Goal: Information Seeking & Learning: Find specific page/section

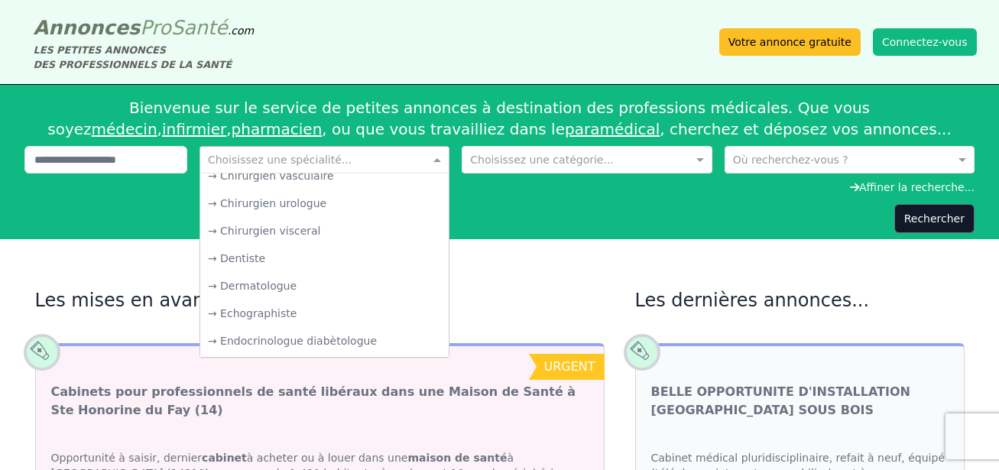
scroll to position [459, 0]
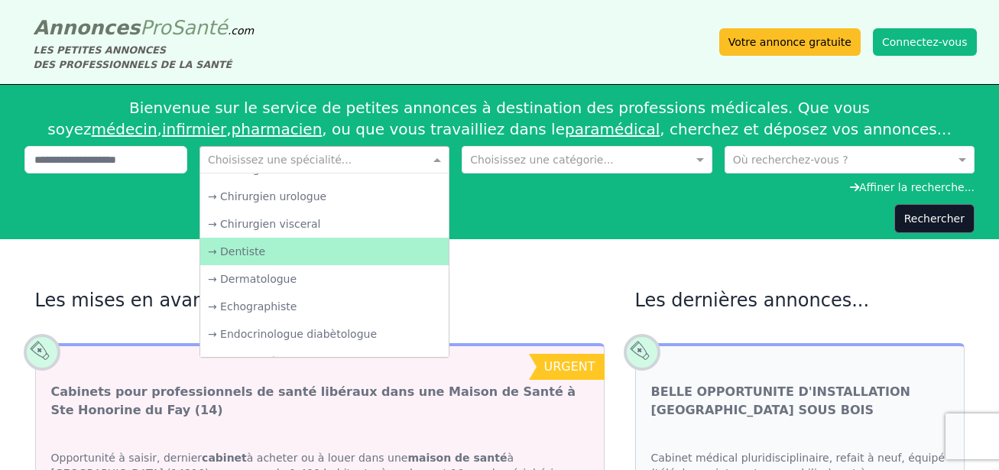
type input "*"
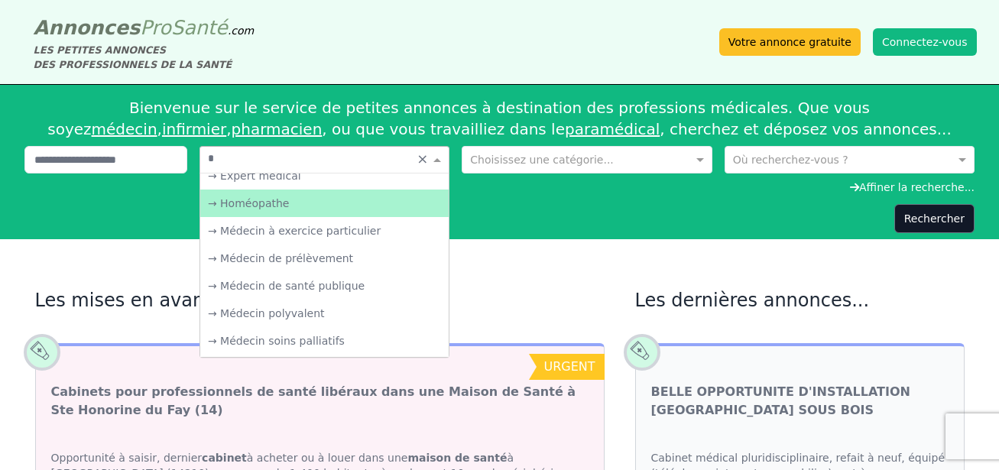
scroll to position [171, 0]
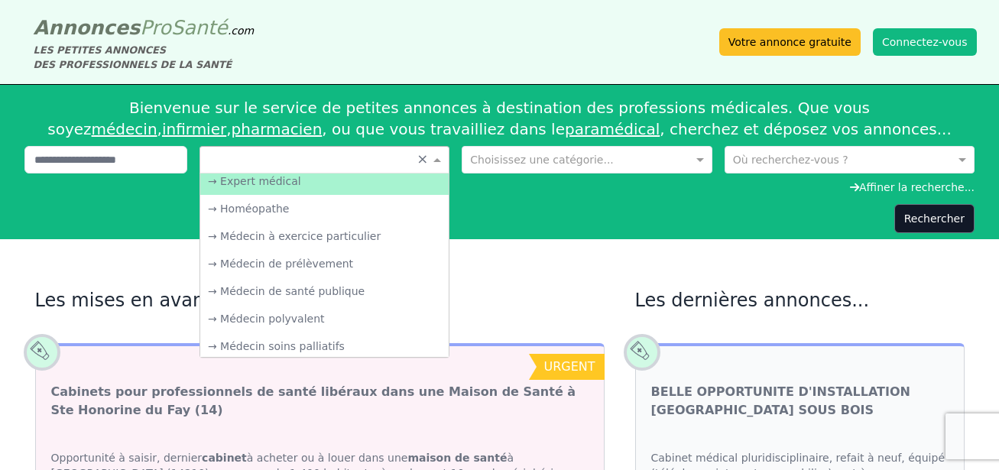
click at [434, 50] on div "Annonces Pro Santé .com LES PETITES ANNONCES DES PROFESSIONNELS DE LA SANTÉ Vot…" at bounding box center [500, 42] width 954 height 60
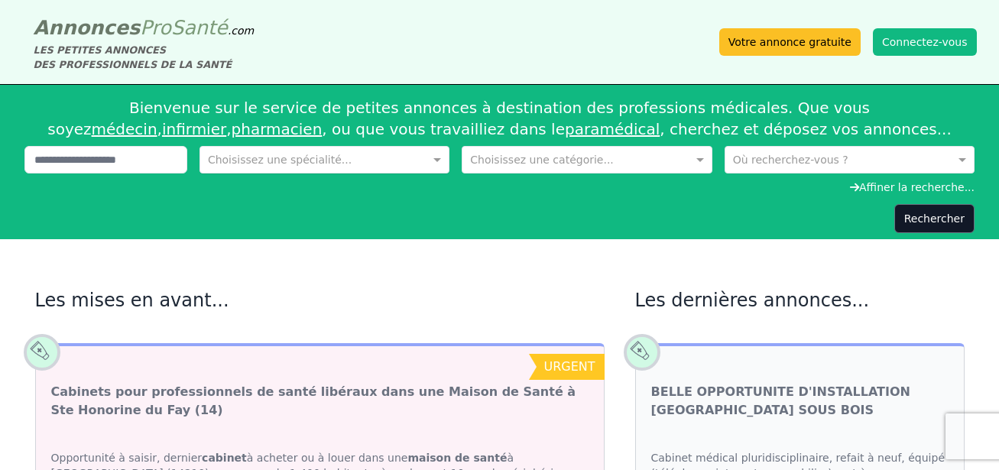
click at [373, 154] on input "text" at bounding box center [309, 158] width 203 height 15
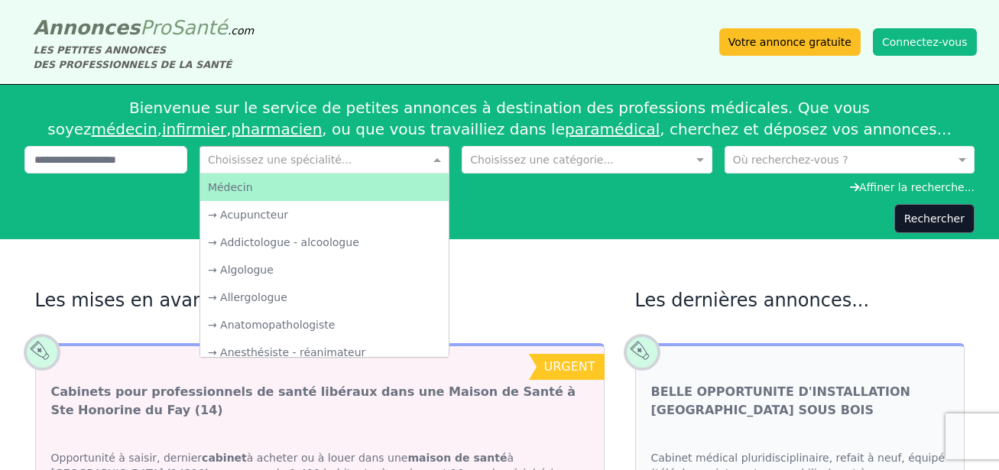
click at [301, 185] on div "Médecin" at bounding box center [324, 188] width 249 height 28
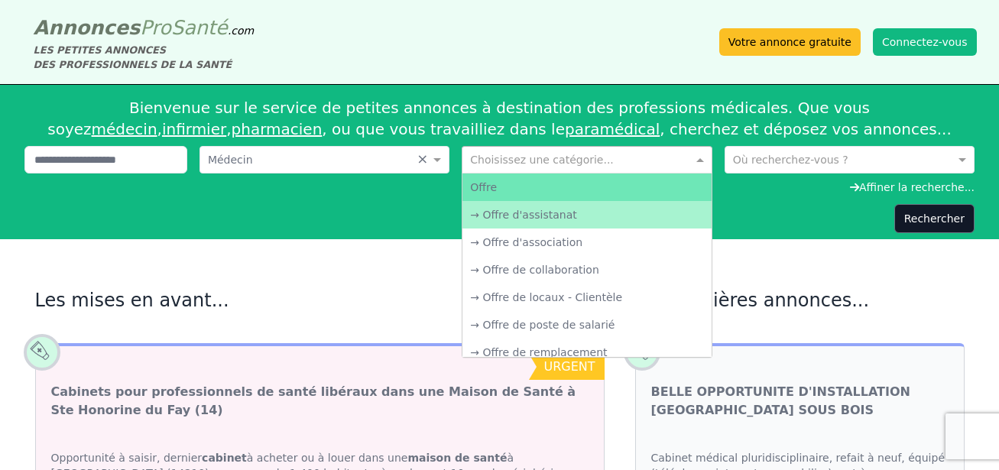
click at [697, 161] on span at bounding box center [702, 159] width 19 height 15
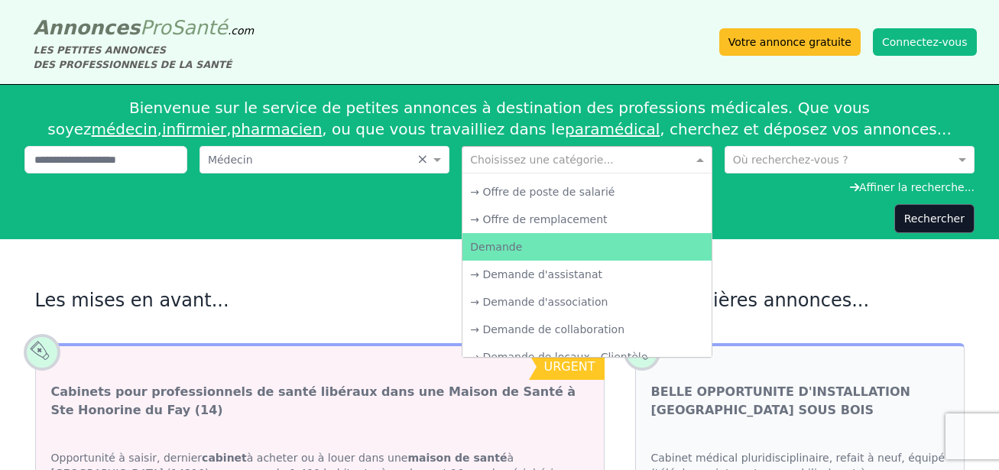
scroll to position [76, 0]
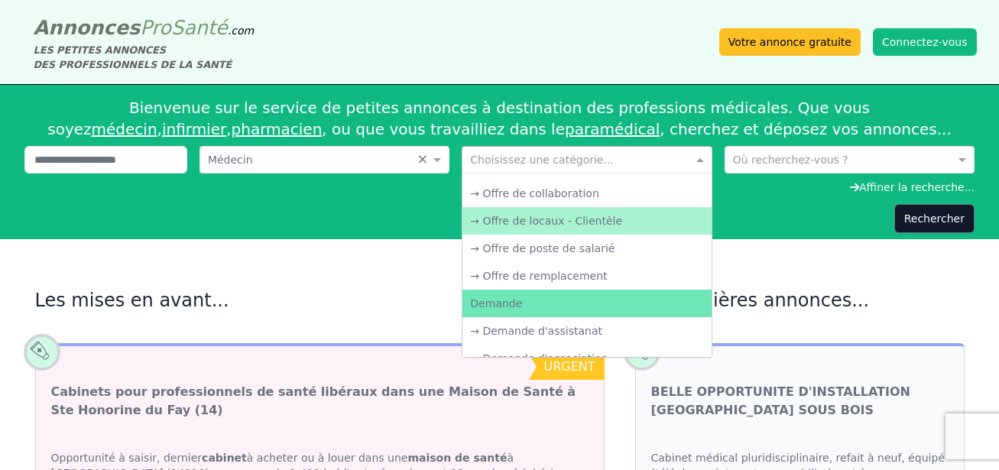
click at [574, 223] on div "→ Offre de locaux - Clientèle" at bounding box center [587, 221] width 249 height 28
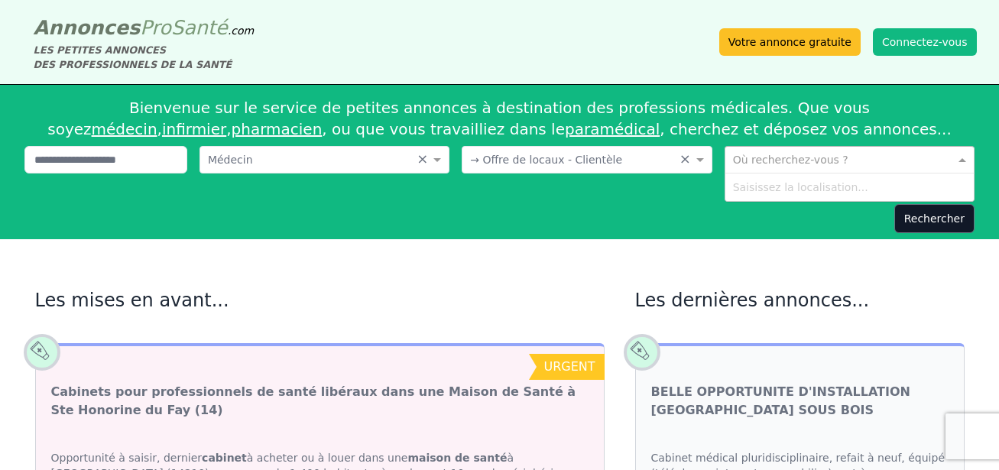
click at [757, 160] on input "text" at bounding box center [834, 158] width 203 height 15
type input "**********"
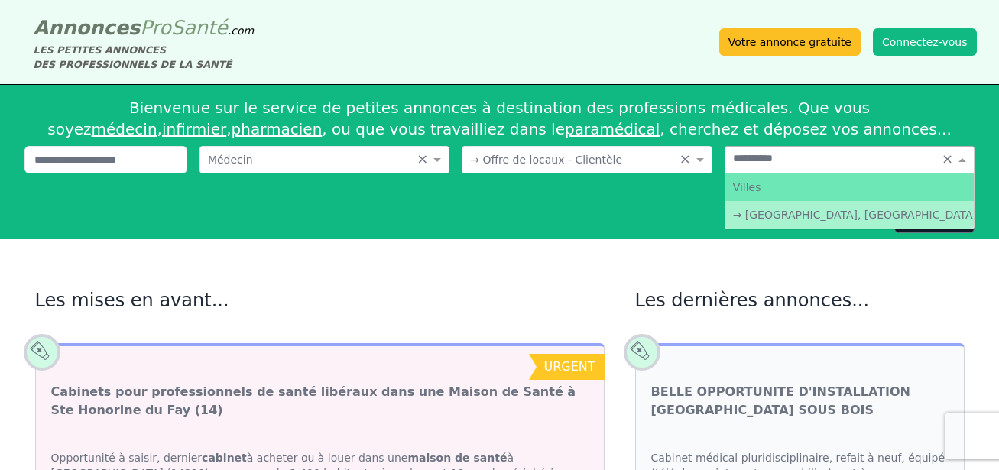
click at [784, 217] on div "→ [GEOGRAPHIC_DATA], [GEOGRAPHIC_DATA]" at bounding box center [850, 215] width 249 height 28
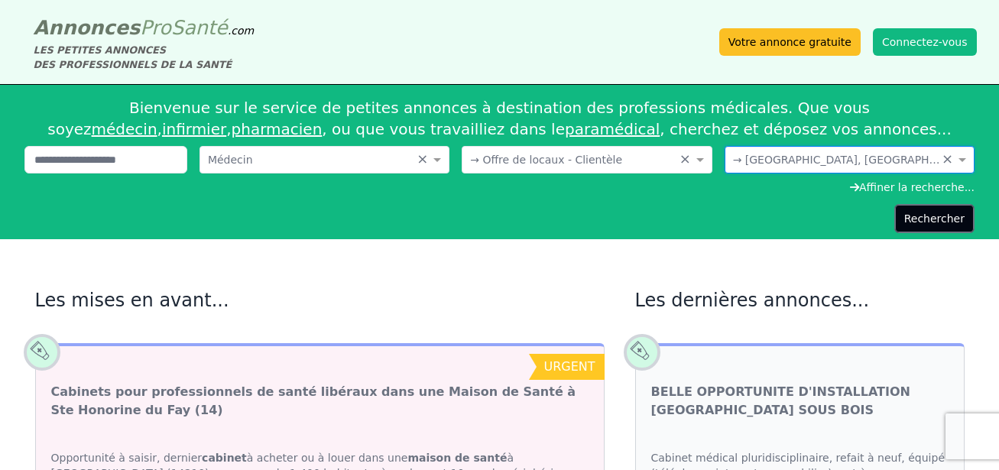
click at [934, 220] on button "Rechercher" at bounding box center [935, 218] width 80 height 29
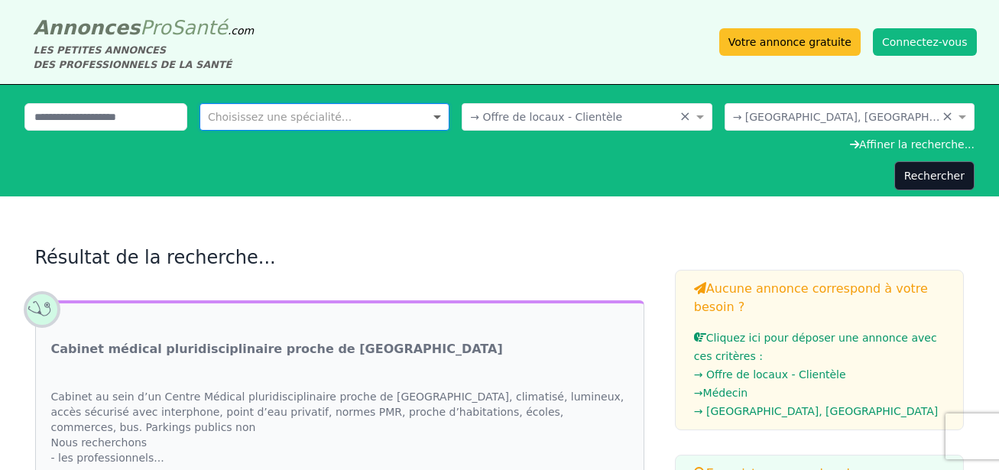
click at [437, 115] on span at bounding box center [439, 116] width 19 height 15
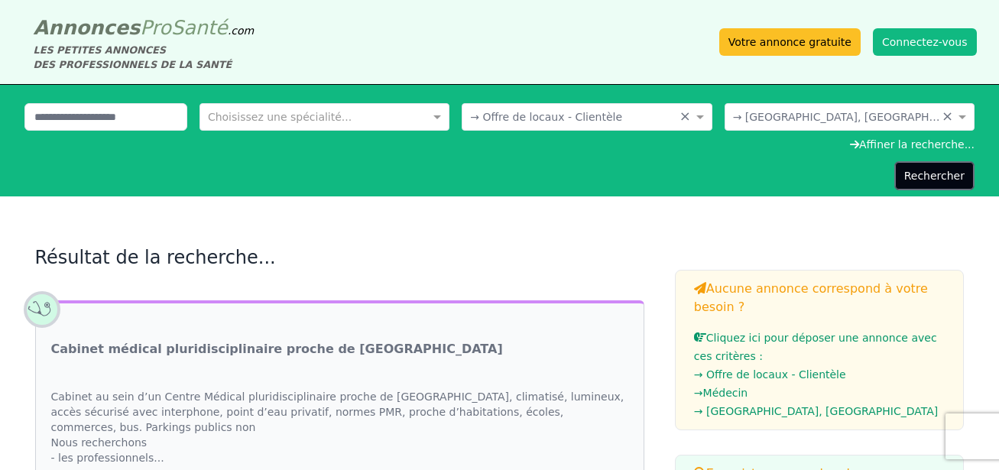
click at [928, 173] on button "Rechercher" at bounding box center [935, 175] width 80 height 29
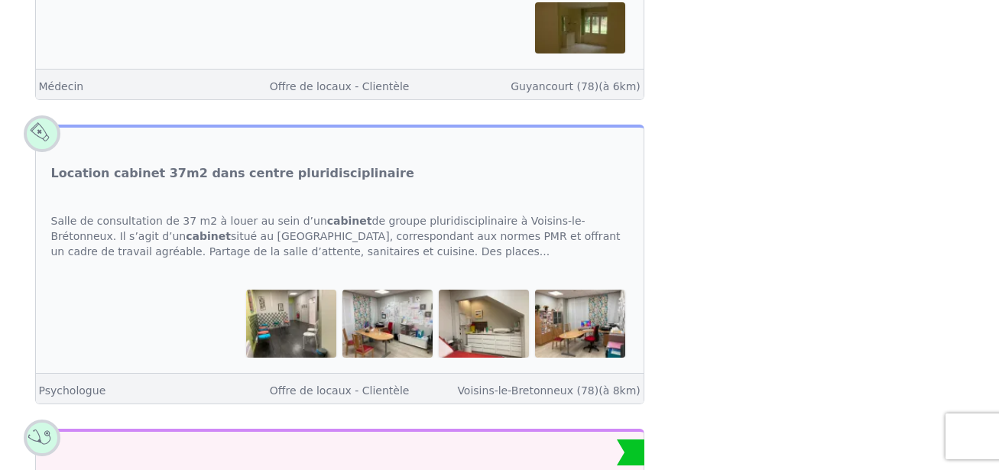
scroll to position [612, 0]
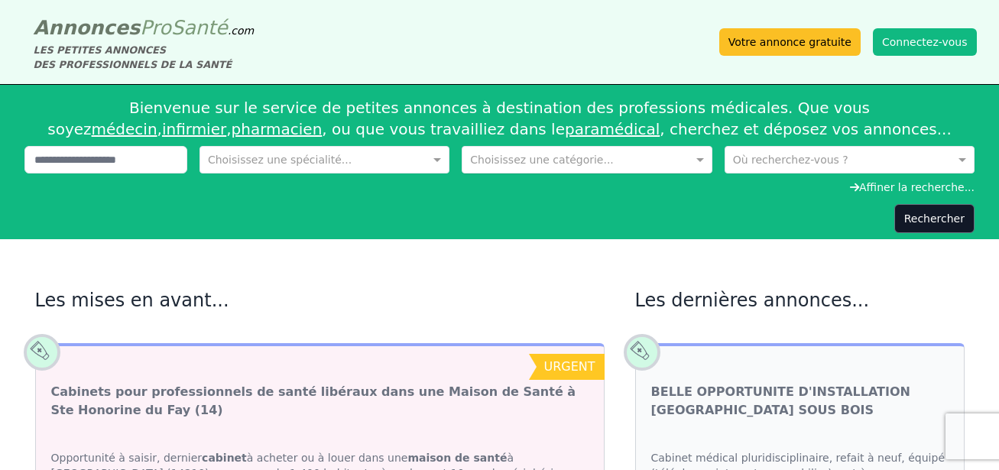
click at [558, 163] on input "text" at bounding box center [571, 158] width 203 height 15
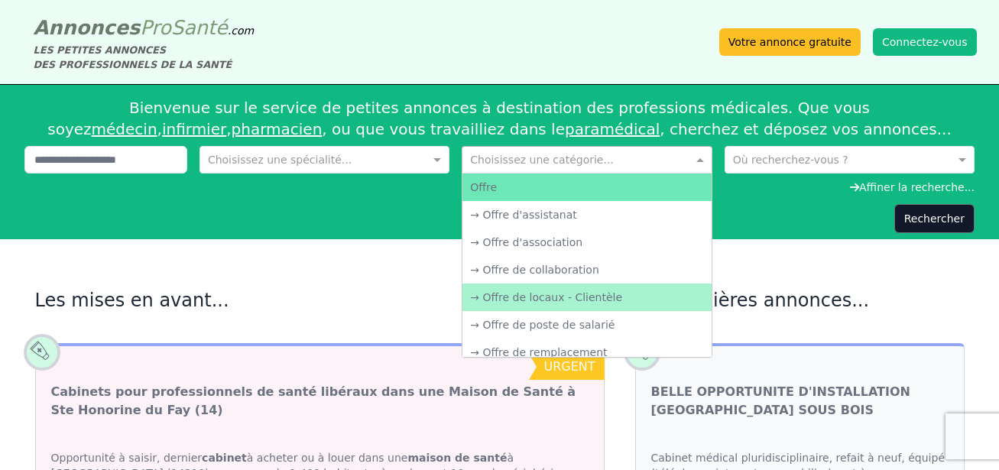
click at [587, 296] on div "→ Offre de locaux - Clientèle" at bounding box center [587, 298] width 249 height 28
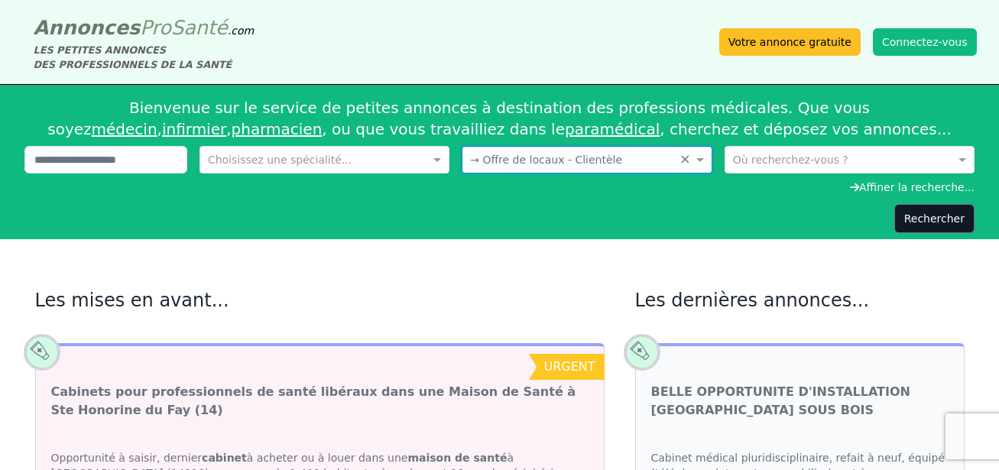
click at [804, 157] on input "text" at bounding box center [834, 158] width 203 height 15
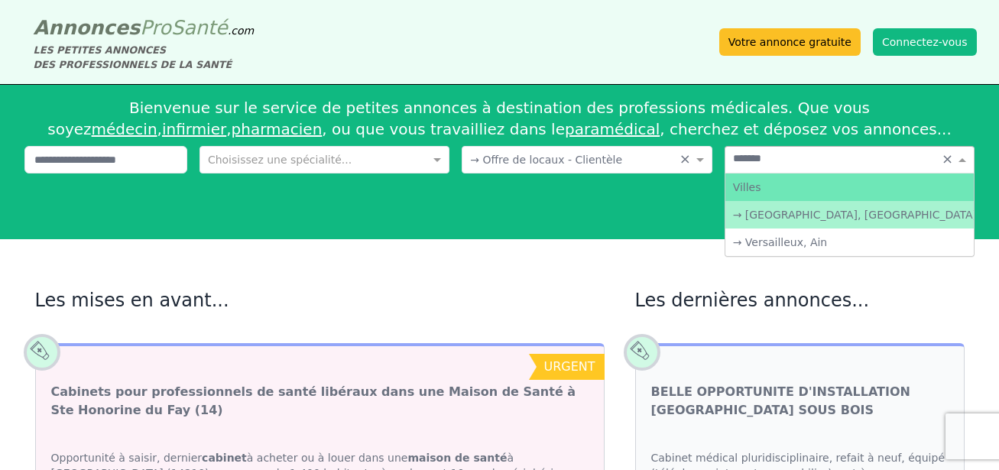
type input "********"
click at [814, 207] on div "→ [GEOGRAPHIC_DATA], [GEOGRAPHIC_DATA]" at bounding box center [850, 215] width 249 height 28
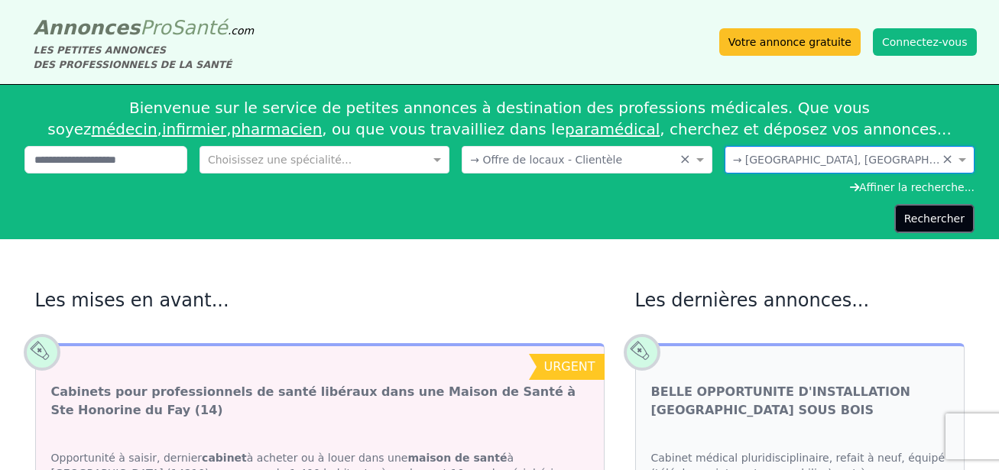
click at [934, 217] on button "Rechercher" at bounding box center [935, 218] width 80 height 29
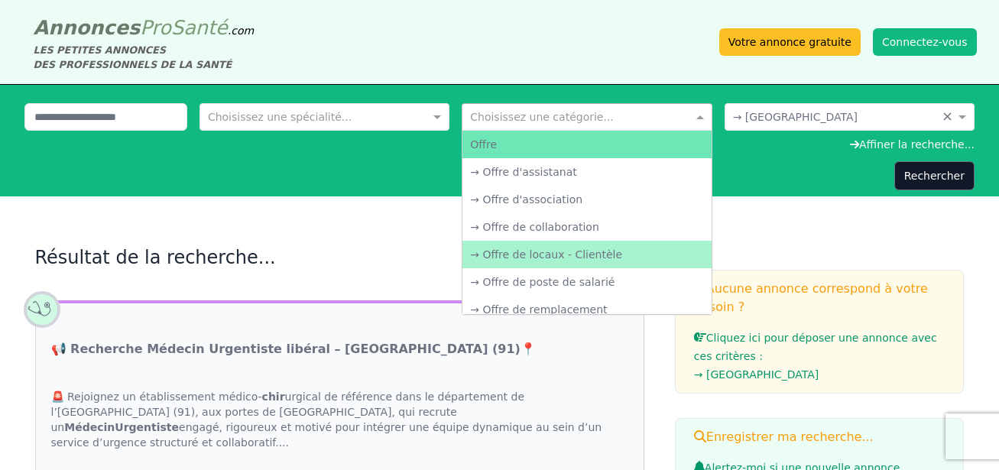
click at [561, 258] on div "→ Offre de locaux - Clientèle" at bounding box center [587, 255] width 249 height 28
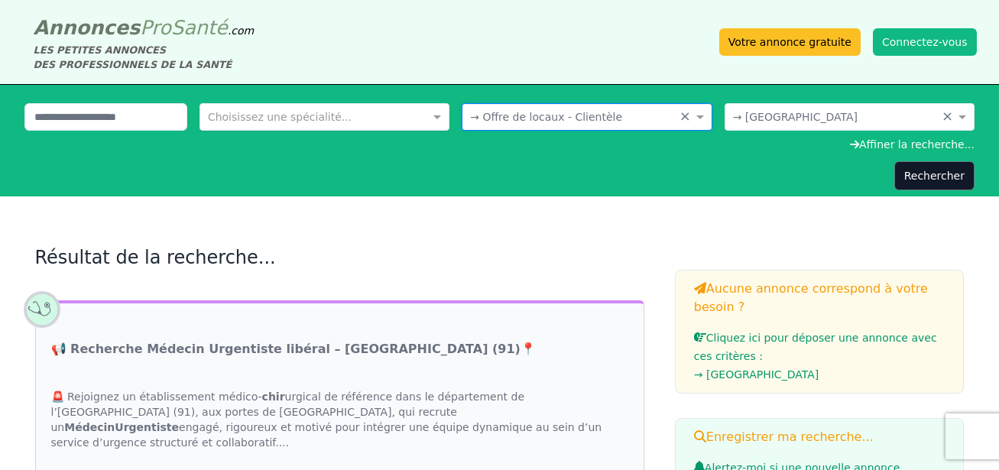
click at [316, 121] on input "text" at bounding box center [309, 115] width 203 height 15
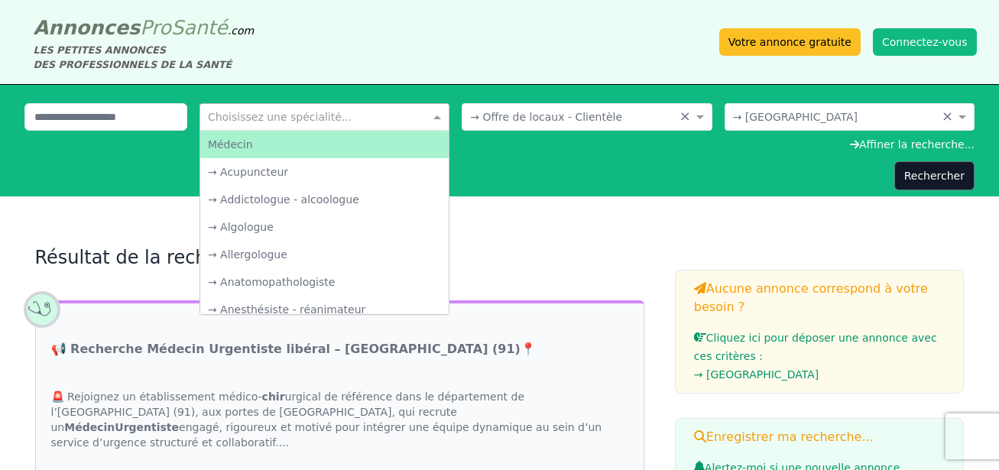
click at [225, 140] on div "Médecin" at bounding box center [324, 145] width 249 height 28
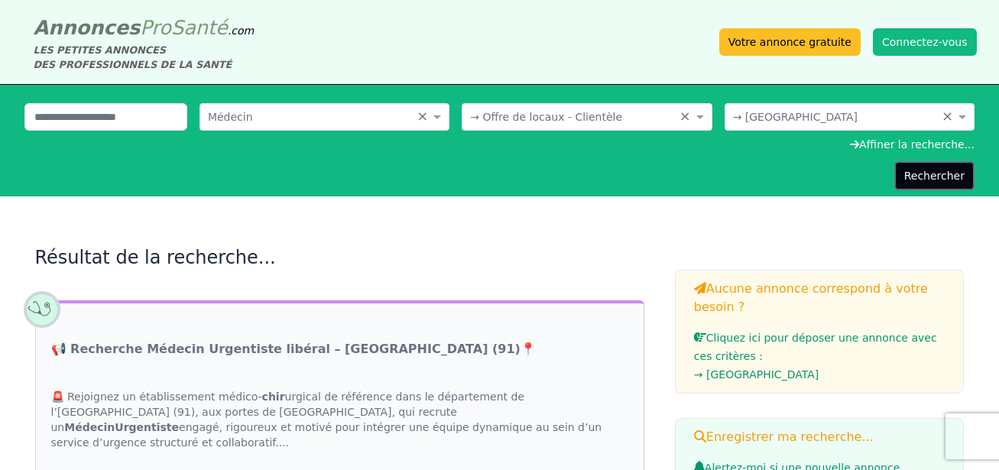
click at [925, 177] on button "Rechercher" at bounding box center [935, 175] width 80 height 29
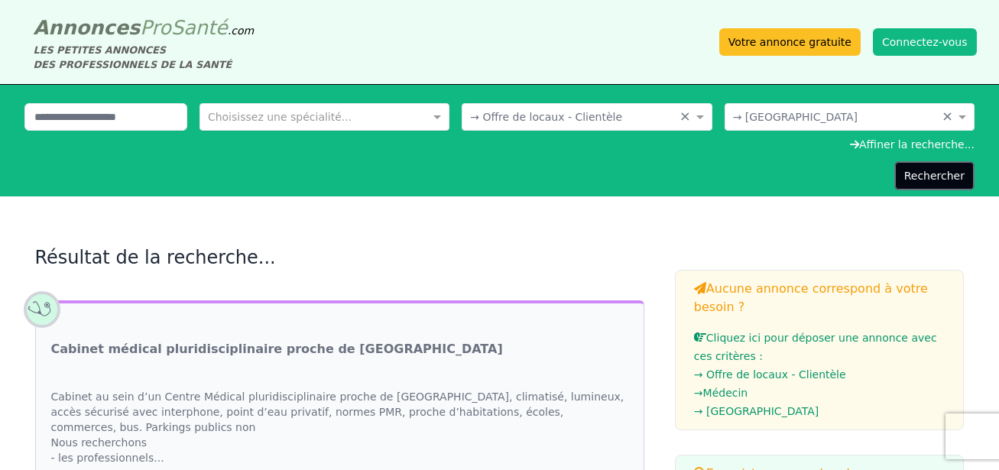
click at [935, 171] on button "Rechercher" at bounding box center [935, 175] width 80 height 29
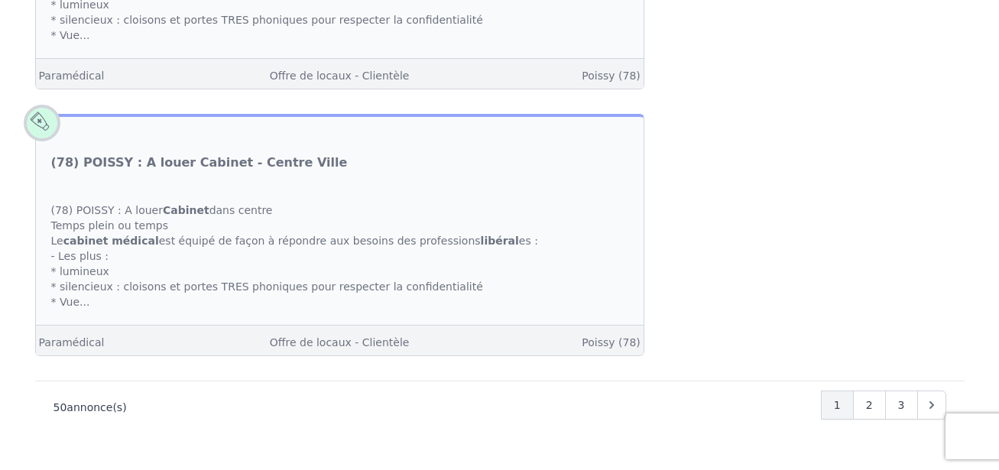
scroll to position [6243, 0]
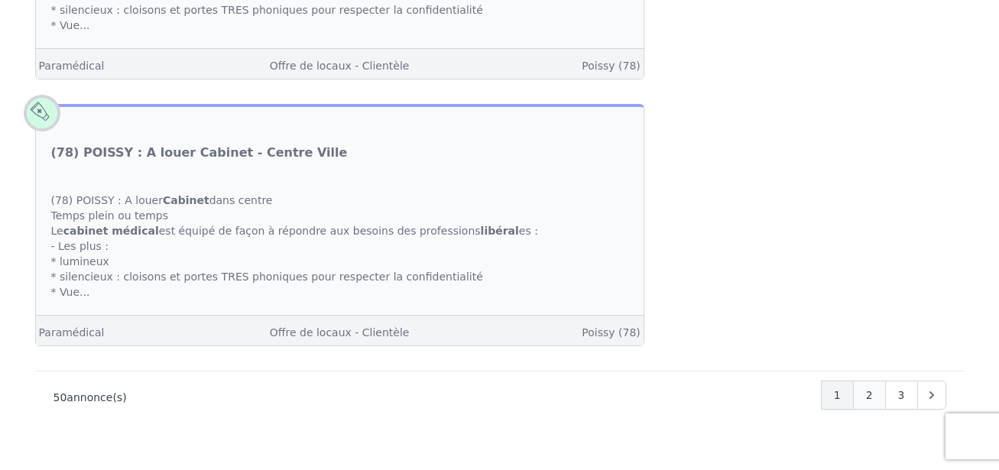
click at [868, 381] on div "2" at bounding box center [869, 395] width 33 height 29
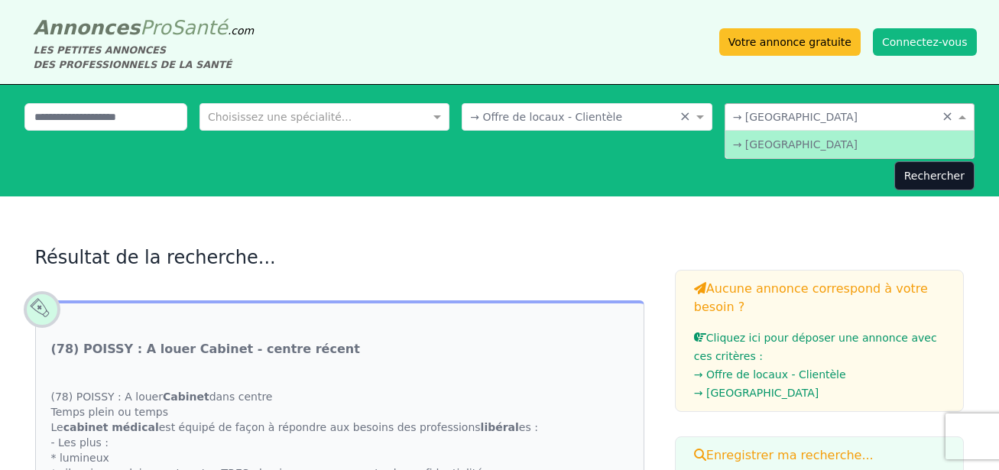
click at [937, 115] on div at bounding box center [850, 115] width 249 height 15
click at [850, 151] on div "→ Yvelines" at bounding box center [850, 145] width 249 height 28
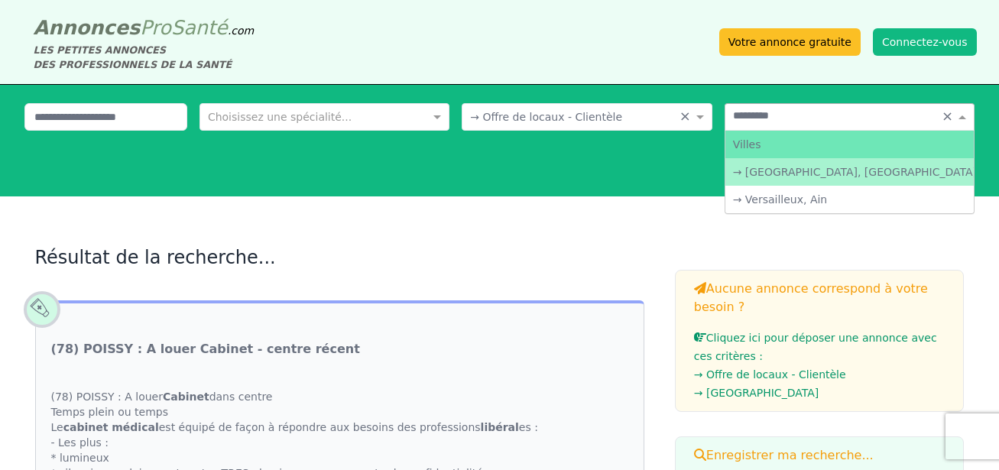
type input "**********"
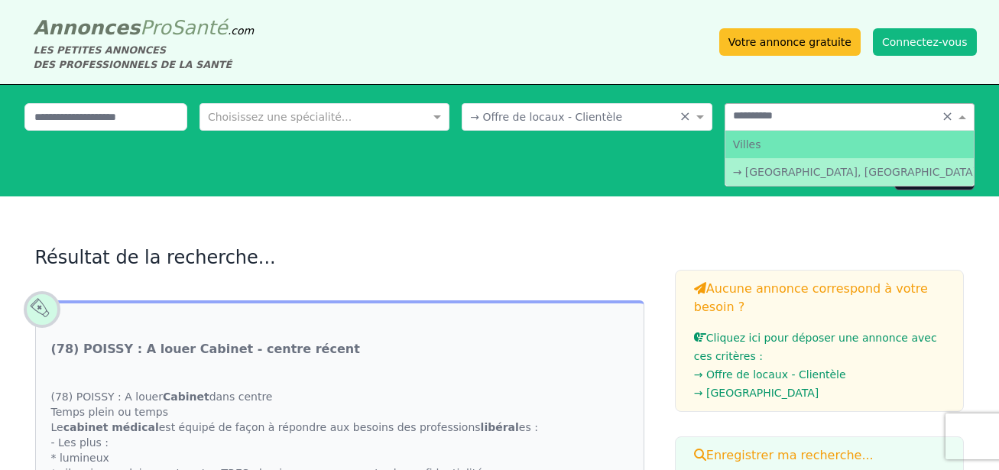
click at [832, 167] on div "→ [GEOGRAPHIC_DATA], [GEOGRAPHIC_DATA]" at bounding box center [850, 172] width 249 height 28
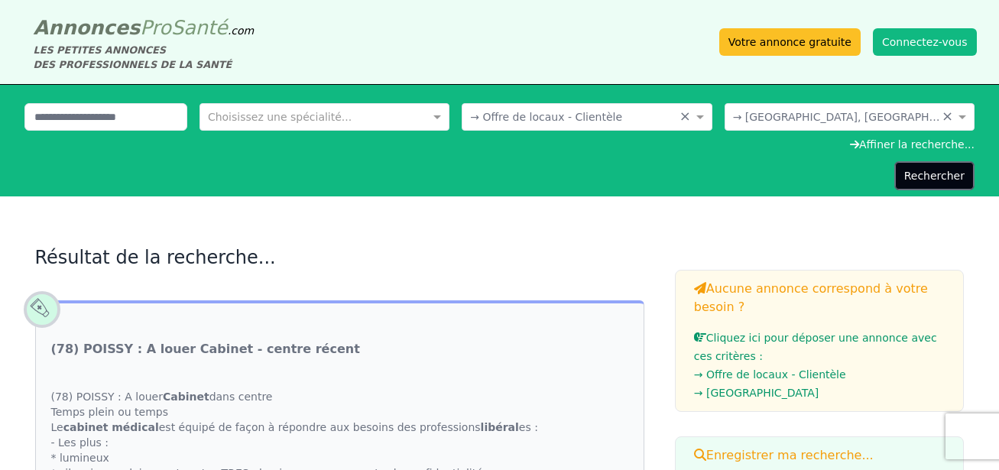
click at [939, 175] on button "Rechercher" at bounding box center [935, 175] width 80 height 29
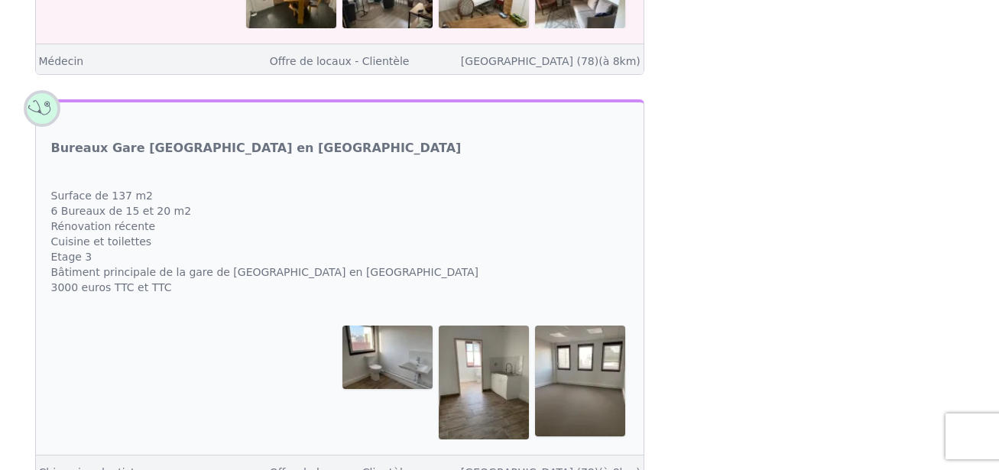
scroll to position [1147, 0]
